Goal: Navigation & Orientation: Find specific page/section

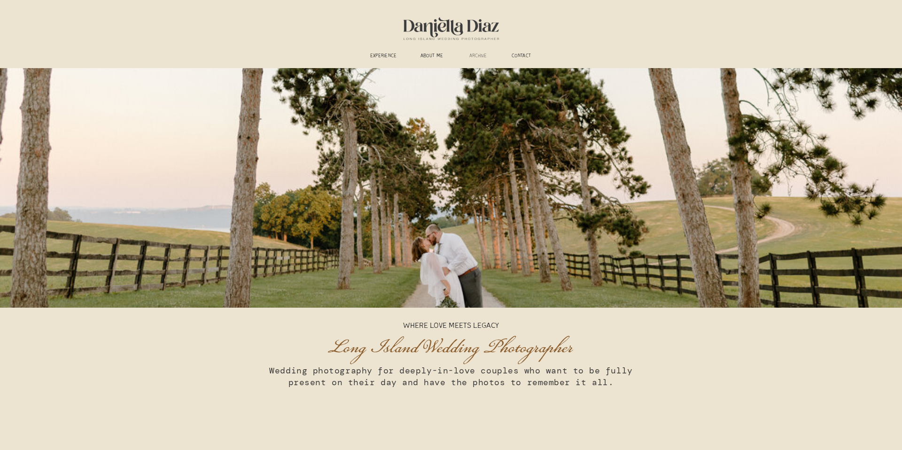
click at [479, 54] on h3 "ARCHIVE" at bounding box center [478, 56] width 30 height 7
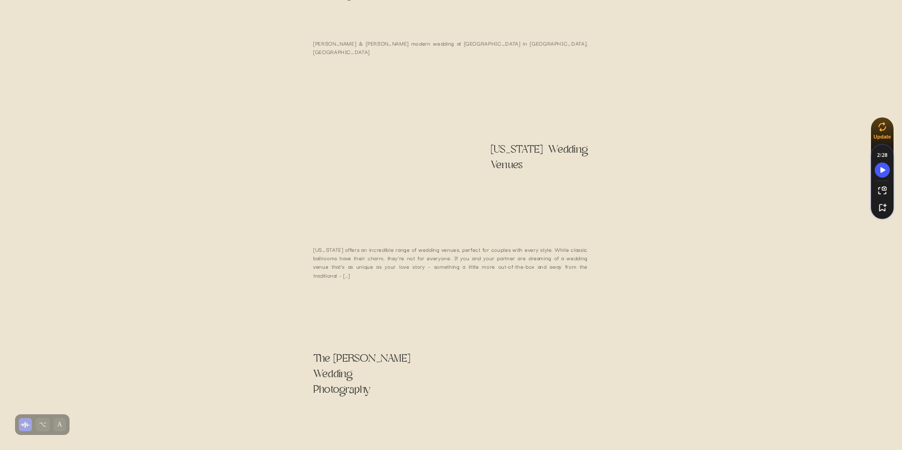
scroll to position [1356, 0]
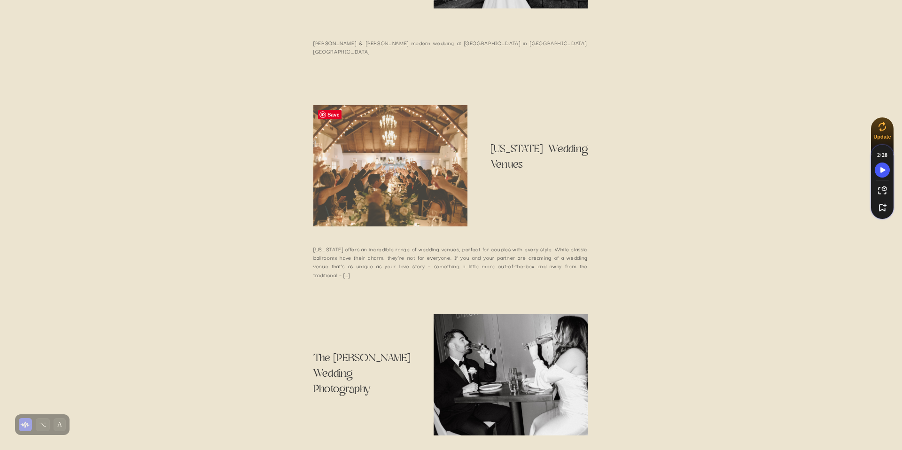
click at [357, 183] on img at bounding box center [390, 165] width 154 height 121
